Goal: Information Seeking & Learning: Learn about a topic

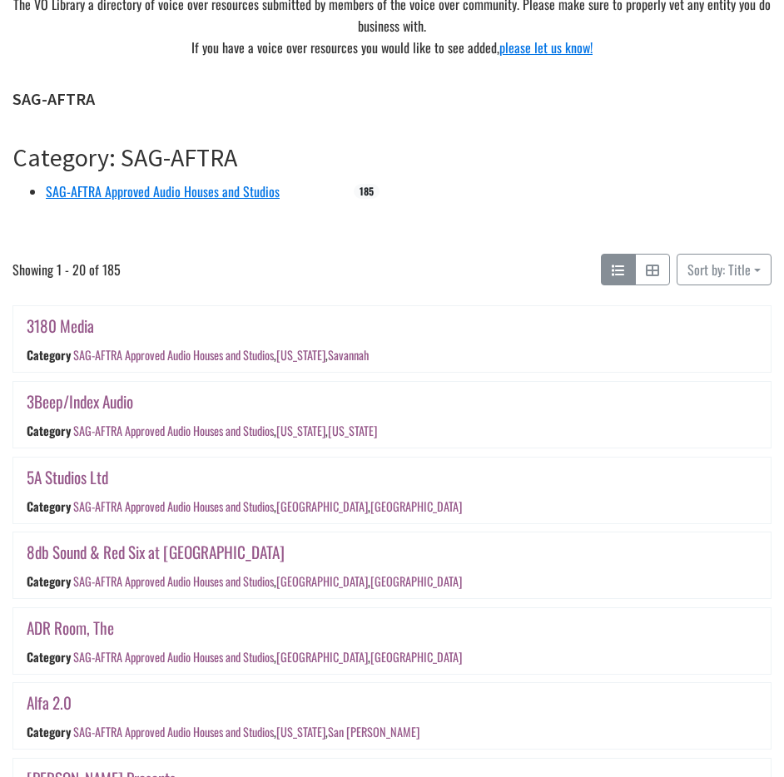
scroll to position [333, 0]
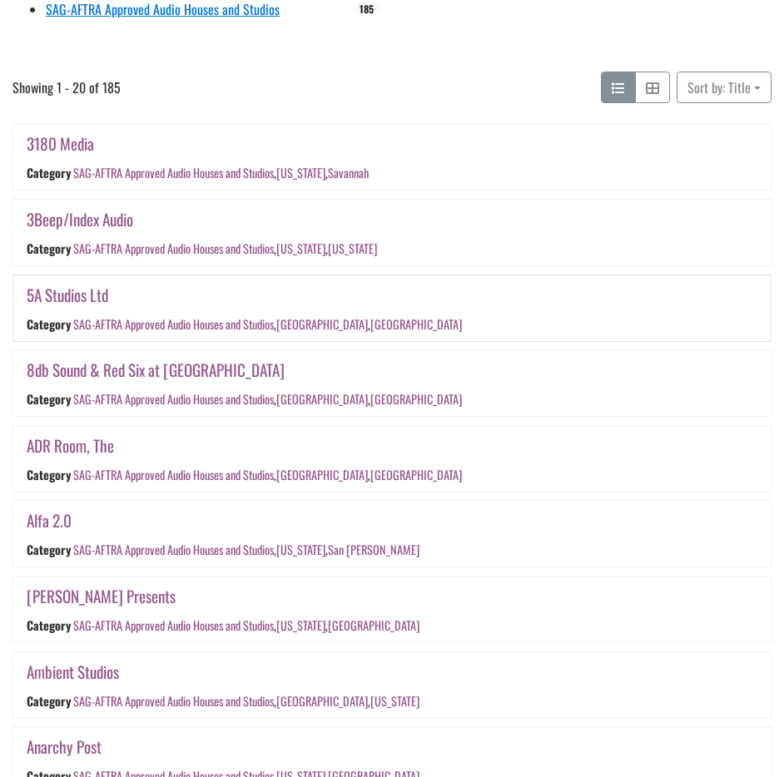
click at [95, 294] on link "5A Studios Ltd" at bounding box center [68, 295] width 82 height 24
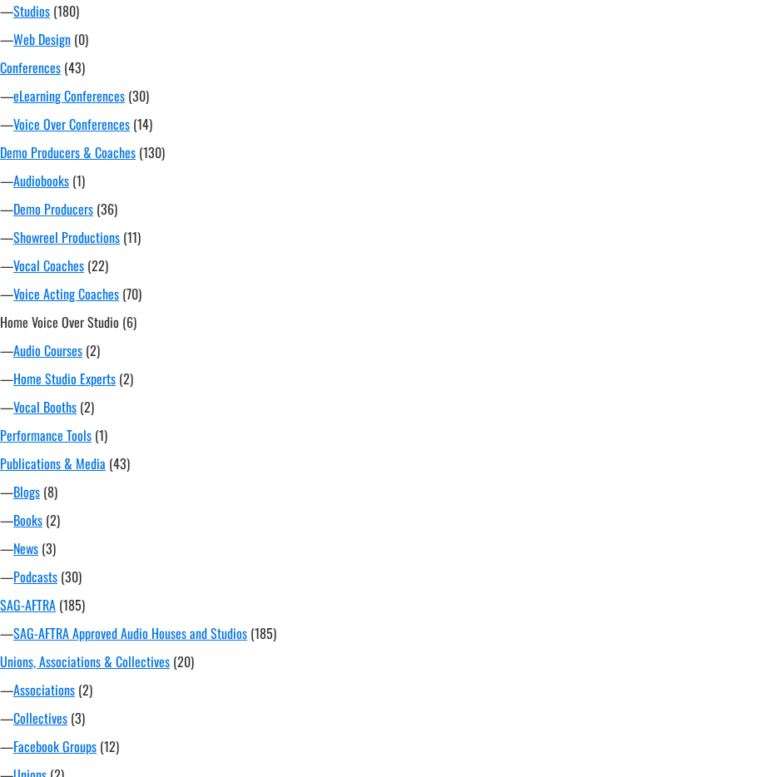
scroll to position [1208, 0]
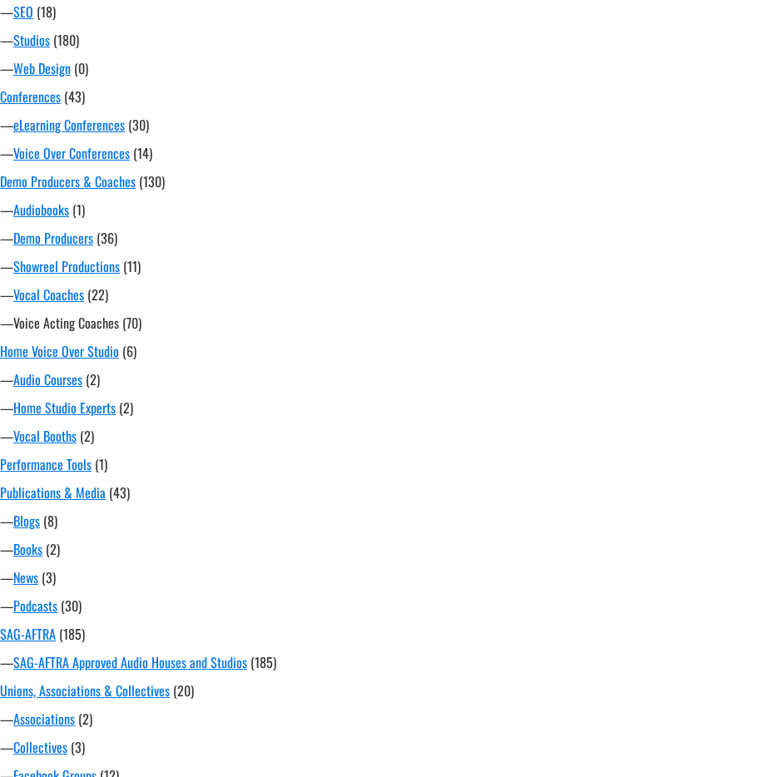
click at [64, 329] on link "Voice Acting Coaches" at bounding box center [66, 323] width 106 height 20
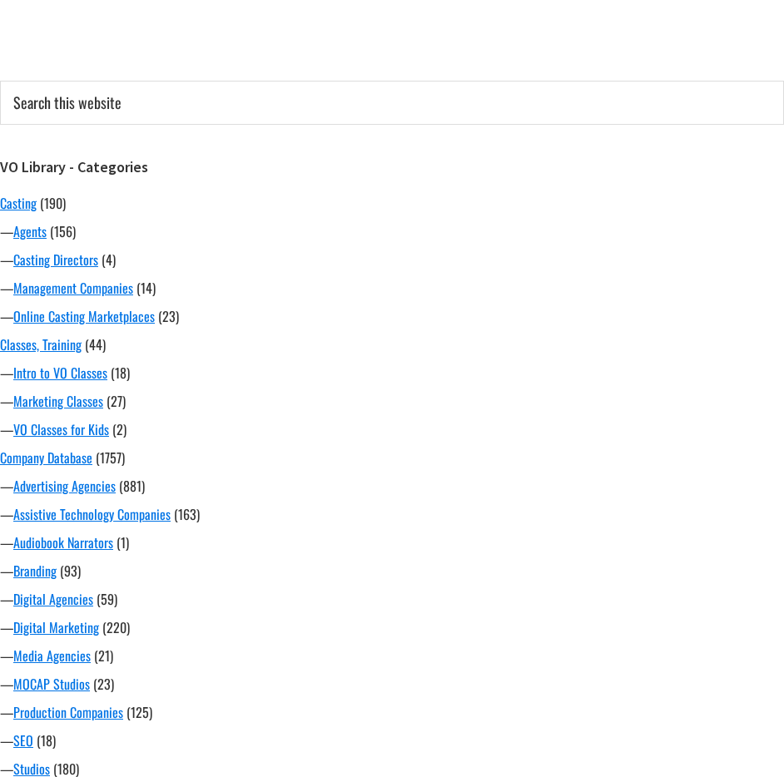
scroll to position [666, 0]
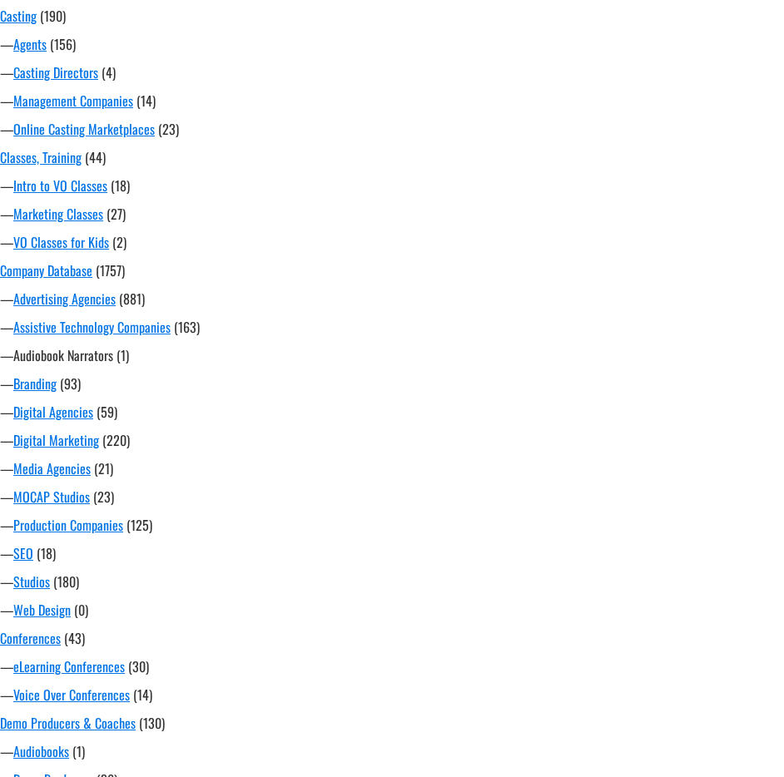
click at [77, 360] on link "Audiobook Narrators" at bounding box center [63, 355] width 100 height 20
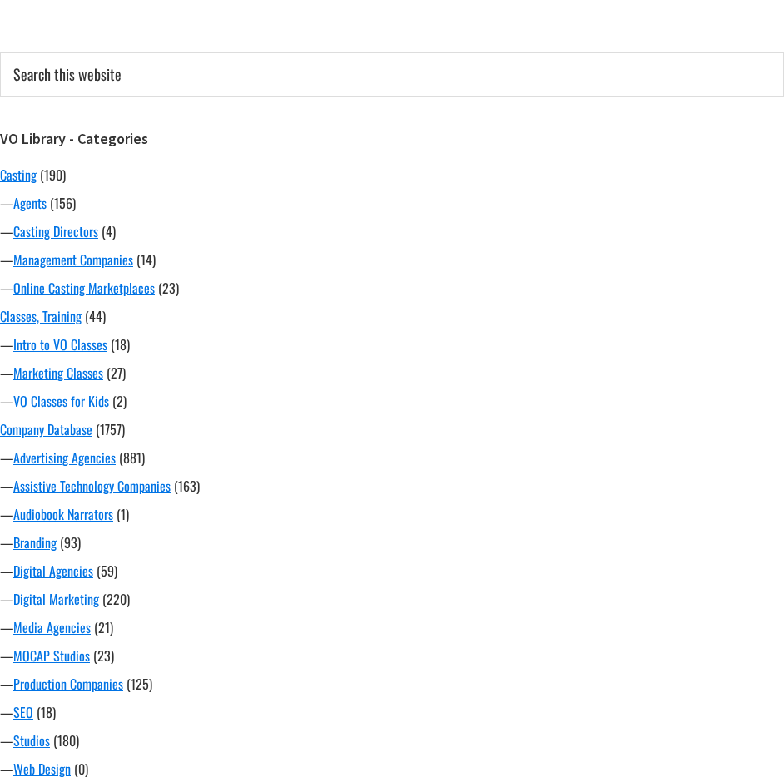
scroll to position [499, 0]
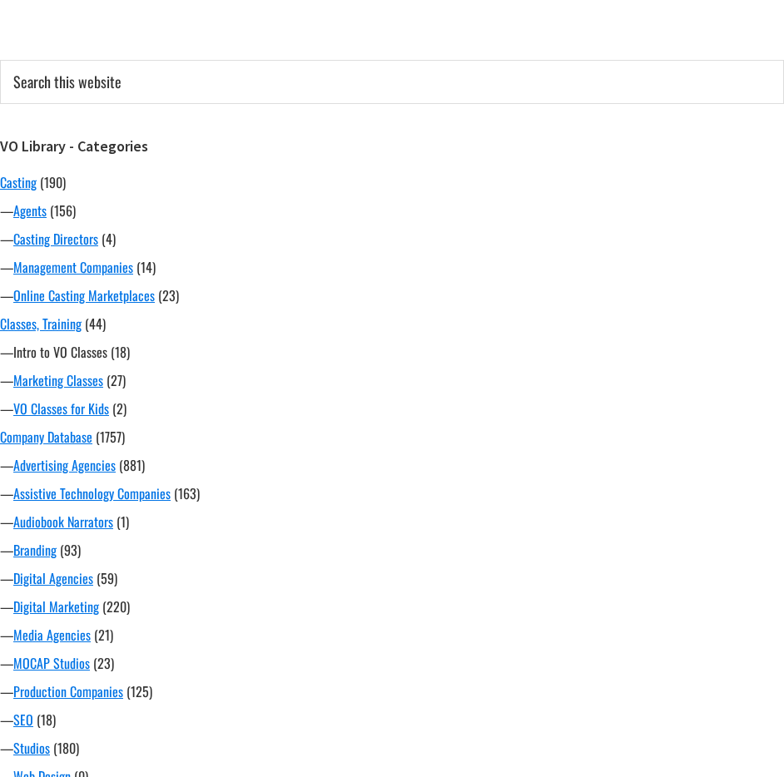
click at [71, 351] on link "Intro to VO Classes" at bounding box center [60, 352] width 94 height 20
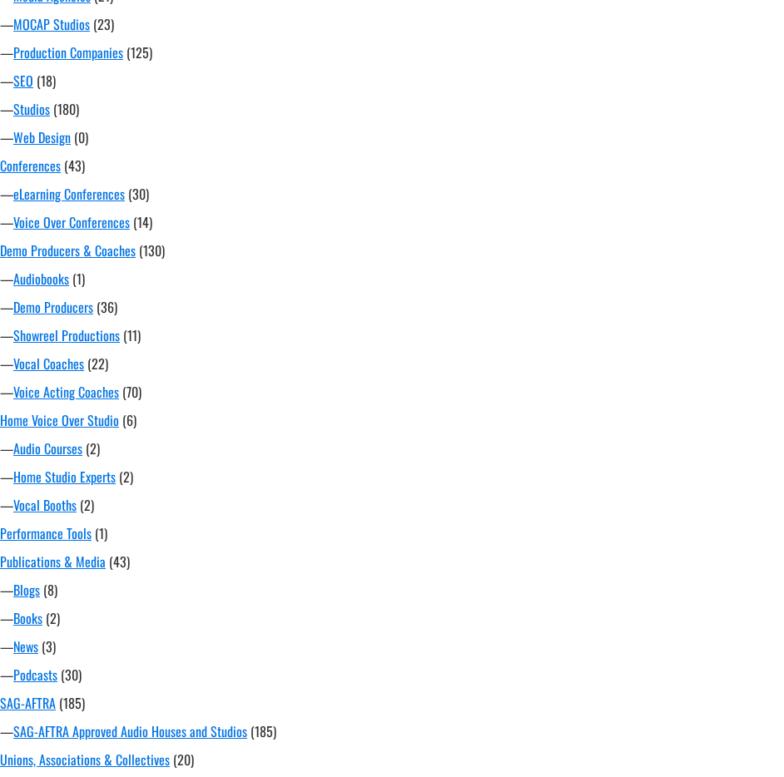
scroll to position [1374, 0]
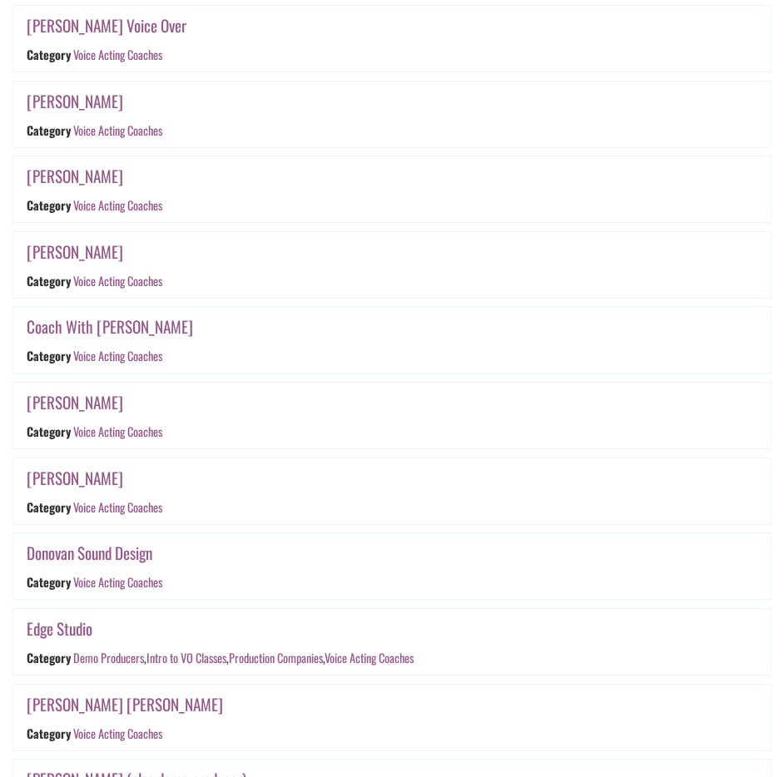
scroll to position [832, 0]
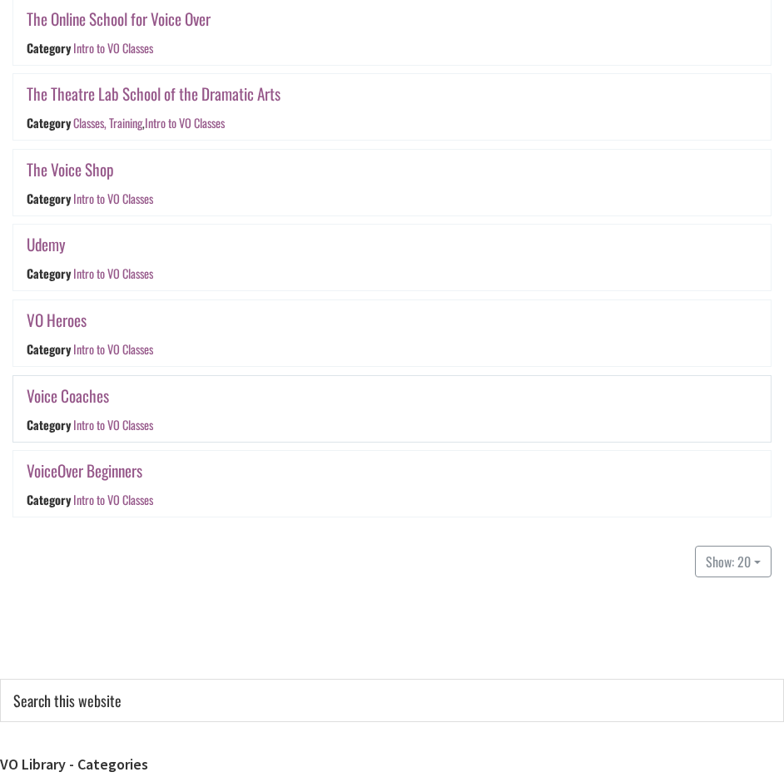
scroll to position [832, 0]
